Goal: Navigation & Orientation: Find specific page/section

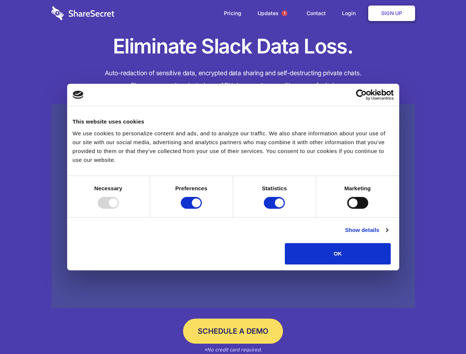
click at [119, 209] on div at bounding box center [108, 203] width 21 height 12
click at [202, 209] on input "Preferences" at bounding box center [191, 203] width 21 height 12
checkbox input "false"
click at [275, 209] on input "Statistics" at bounding box center [274, 203] width 21 height 12
checkbox input "false"
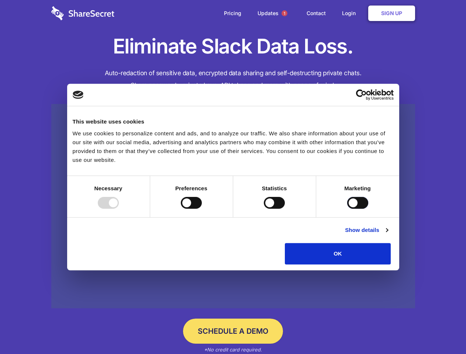
click at [347, 209] on input "Marketing" at bounding box center [357, 203] width 21 height 12
checkbox input "true"
click at [388, 235] on link "Show details" at bounding box center [366, 230] width 43 height 9
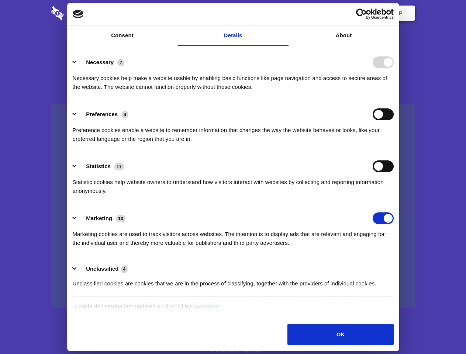
click at [394, 100] on li "Necessary 7 Necessary cookies help make a website usable by enabling basic func…" at bounding box center [233, 74] width 321 height 52
click at [284, 13] on span "1" at bounding box center [285, 13] width 6 height 6
